Goal: Information Seeking & Learning: Learn about a topic

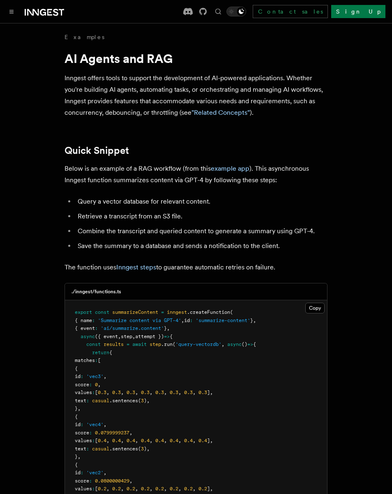
click at [46, 18] on div "Documentation Examples AgentKit Search... ⌘K Contact sales Sign Up" at bounding box center [196, 11] width 392 height 23
click at [8, 15] on button "Toggle navigation" at bounding box center [12, 12] width 10 height 10
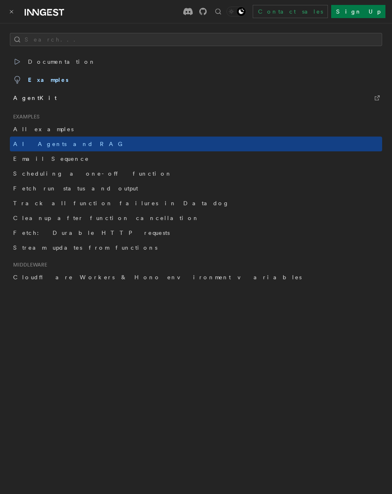
click at [70, 98] on link "AgentKit" at bounding box center [196, 98] width 373 height 18
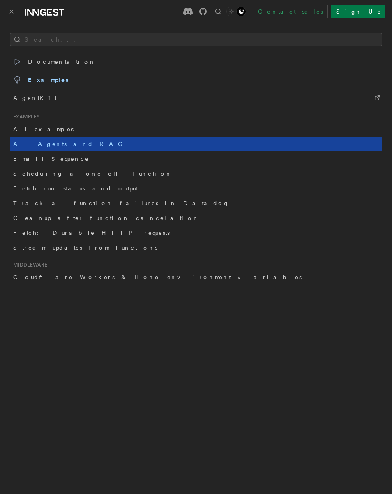
click at [51, 143] on span "AI Agents and RAG" at bounding box center [70, 144] width 114 height 7
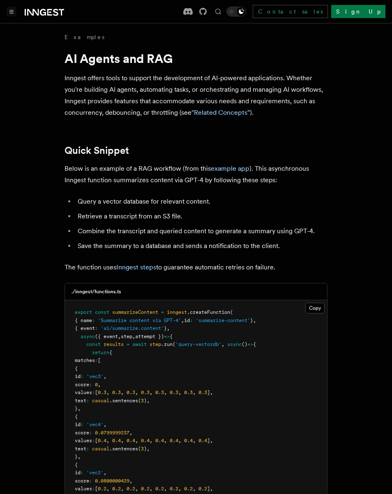
click at [15, 12] on button "Toggle navigation" at bounding box center [12, 12] width 10 height 10
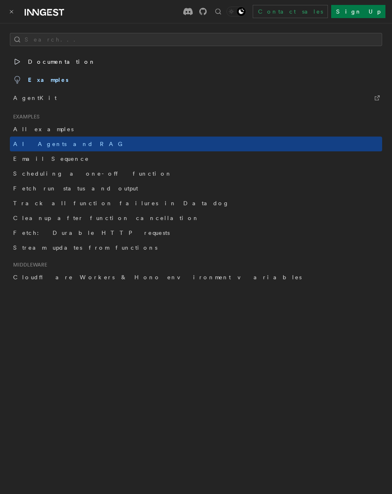
click at [60, 62] on span "Documentation" at bounding box center [54, 62] width 83 height 12
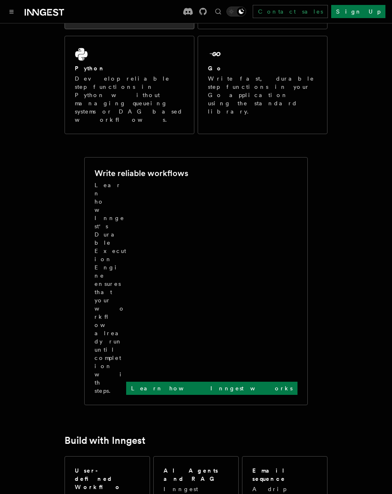
scroll to position [246, 0]
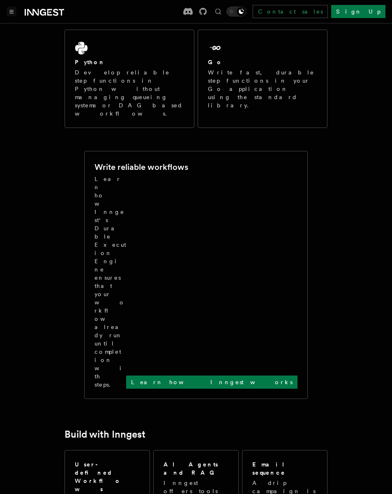
click at [12, 9] on button "Toggle navigation" at bounding box center [12, 12] width 10 height 10
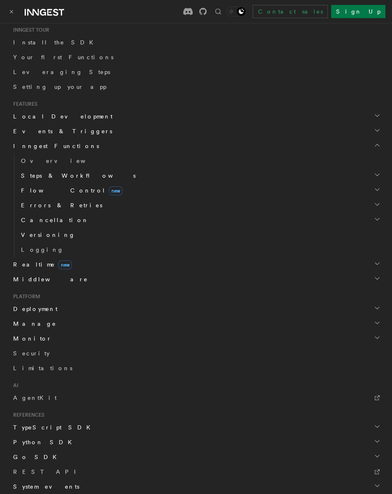
scroll to position [245, 0]
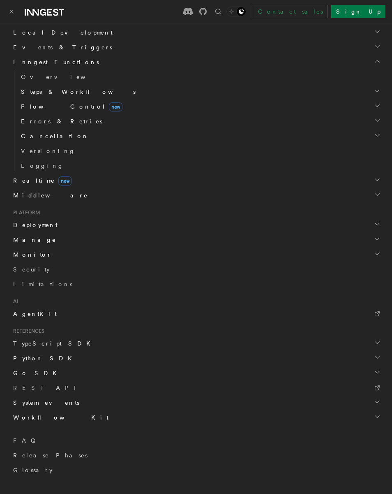
click at [38, 318] on link "AgentKit" at bounding box center [196, 313] width 373 height 15
